Goal: Find specific page/section: Find specific page/section

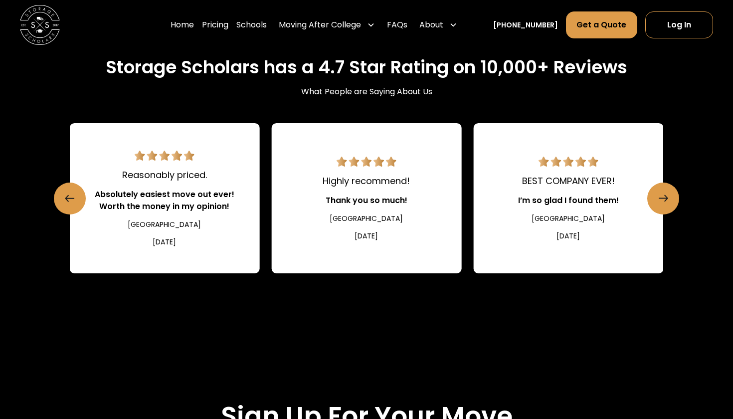
scroll to position [1657, 0]
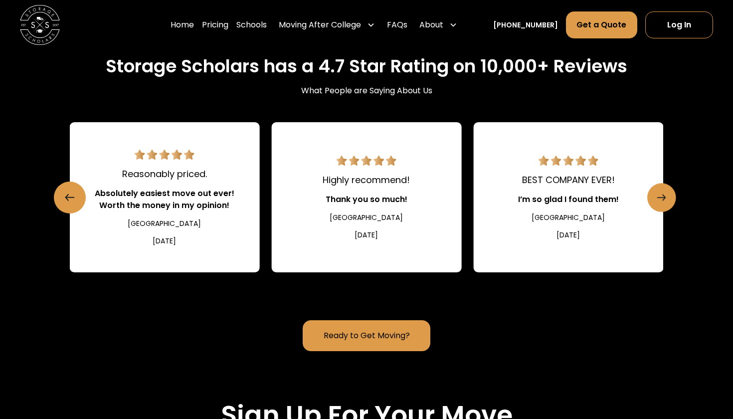
click at [654, 212] on link "Next slide" at bounding box center [661, 197] width 29 height 29
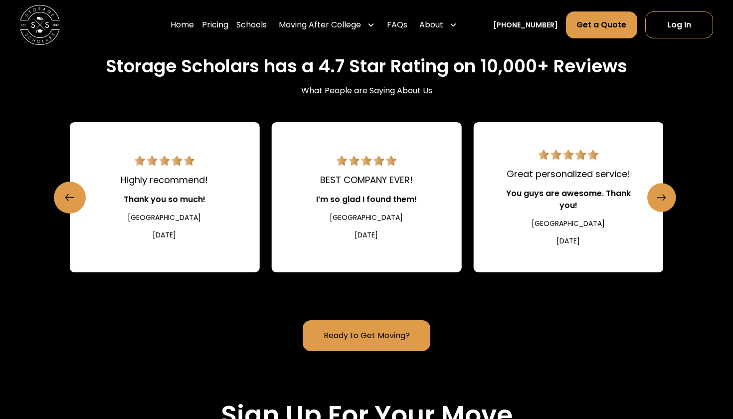
click at [654, 212] on link "Next slide" at bounding box center [661, 197] width 29 height 29
click at [658, 205] on icon "Next slide" at bounding box center [661, 197] width 8 height 16
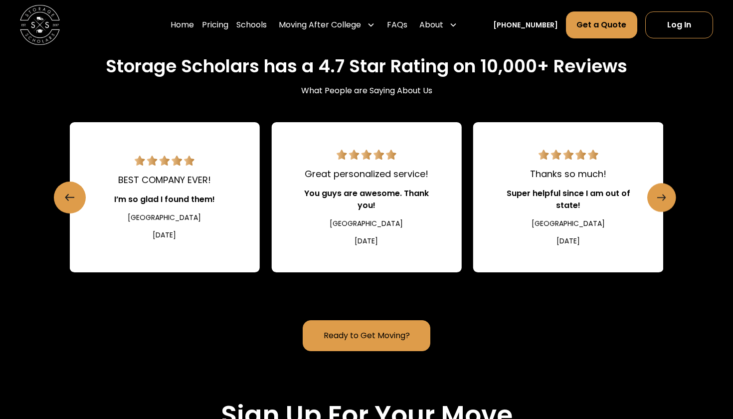
click at [658, 205] on icon "Next slide" at bounding box center [661, 197] width 8 height 16
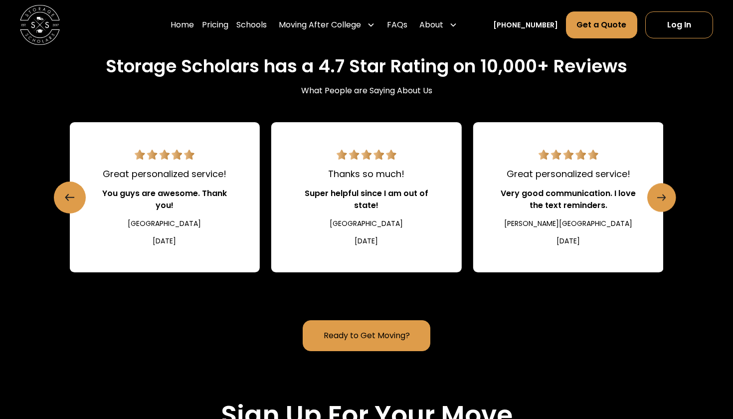
click at [657, 205] on icon "Next slide" at bounding box center [661, 197] width 8 height 16
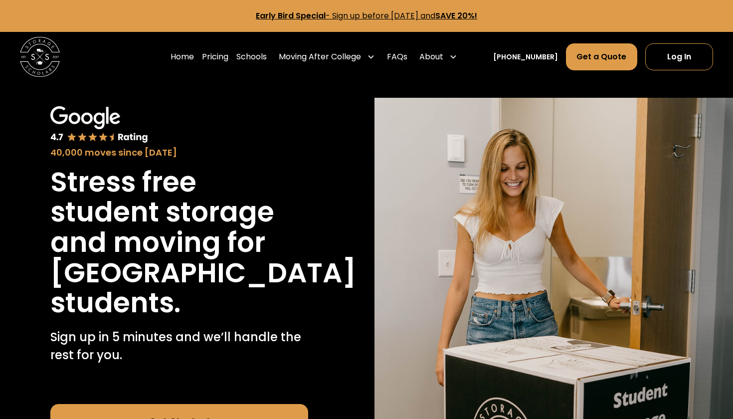
scroll to position [0, 0]
click at [267, 58] on link "Schools" at bounding box center [251, 57] width 30 height 28
click at [267, 54] on link "Schools" at bounding box center [251, 57] width 30 height 28
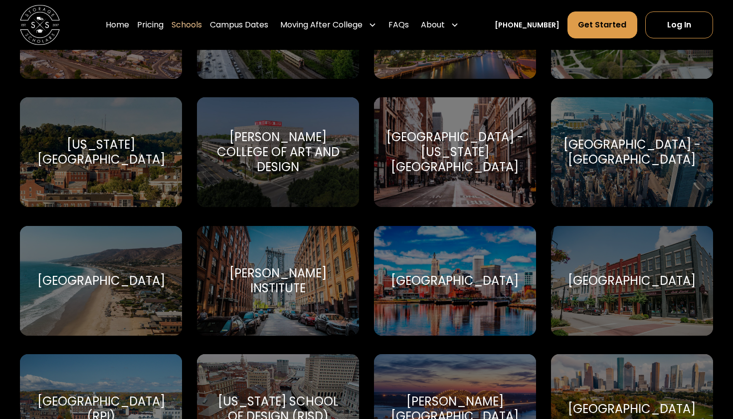
scroll to position [2980, 0]
